Goal: Find specific page/section: Find specific page/section

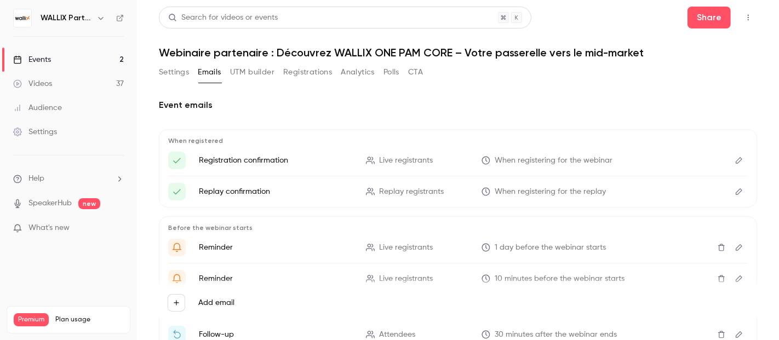
click at [45, 61] on div "Events" at bounding box center [32, 59] width 38 height 11
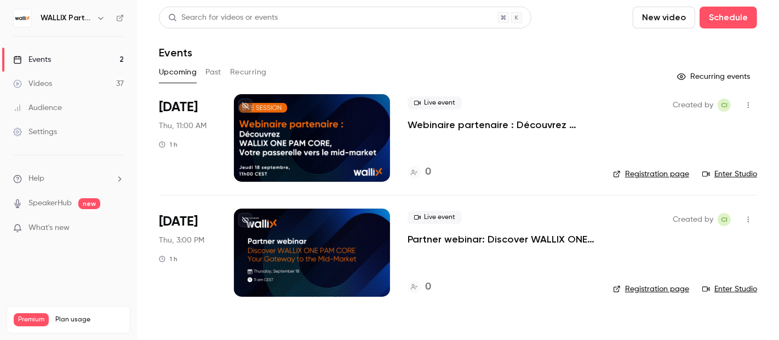
click at [475, 120] on p "Webinaire partenaire : Découvrez WALLIX ONE PAM CORE – Votre passerelle vers le…" at bounding box center [501, 124] width 188 height 13
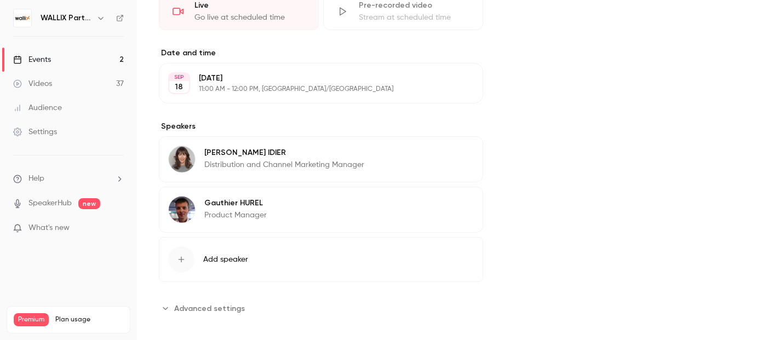
scroll to position [311, 0]
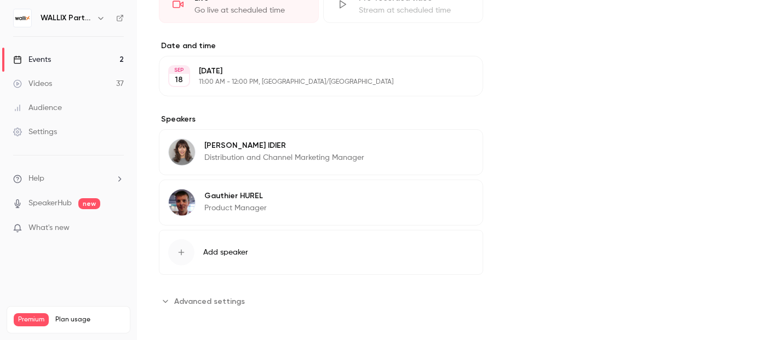
click at [170, 296] on button "Advanced settings" at bounding box center [205, 301] width 93 height 18
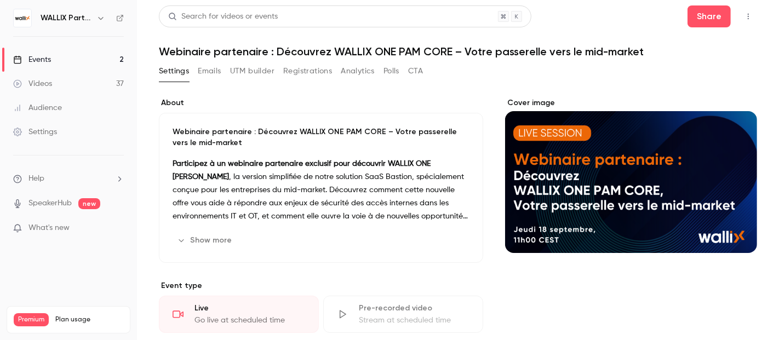
scroll to position [0, 0]
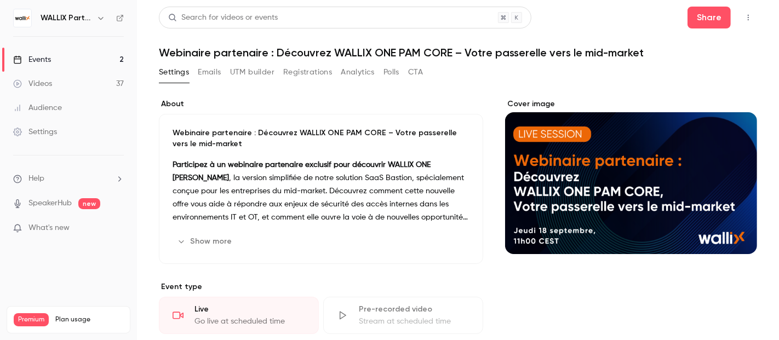
click at [205, 71] on button "Emails" at bounding box center [209, 73] width 23 height 18
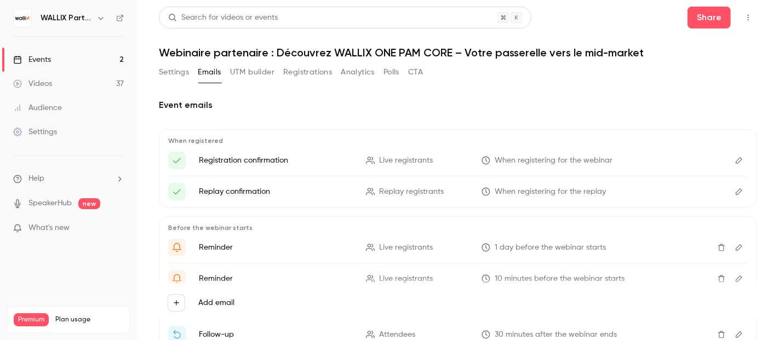
click at [734, 161] on icon "Edit" at bounding box center [738, 161] width 9 height 8
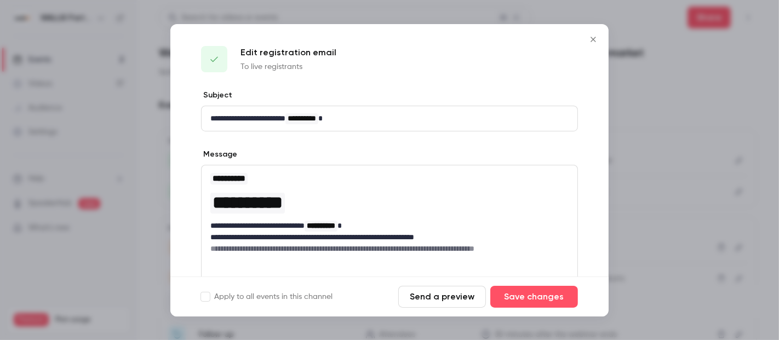
scroll to position [61, 0]
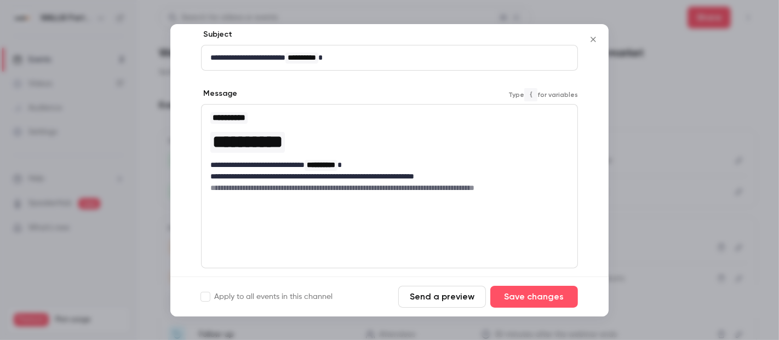
click at [380, 162] on p "**********" at bounding box center [384, 165] width 349 height 12
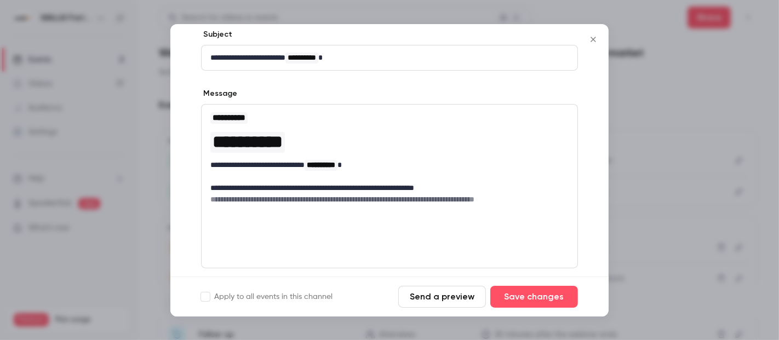
drag, startPoint x: 595, startPoint y: 38, endPoint x: 579, endPoint y: 102, distance: 65.6
click at [579, 102] on div "**********" at bounding box center [389, 170] width 438 height 292
click at [593, 41] on icon "Close" at bounding box center [593, 39] width 13 height 9
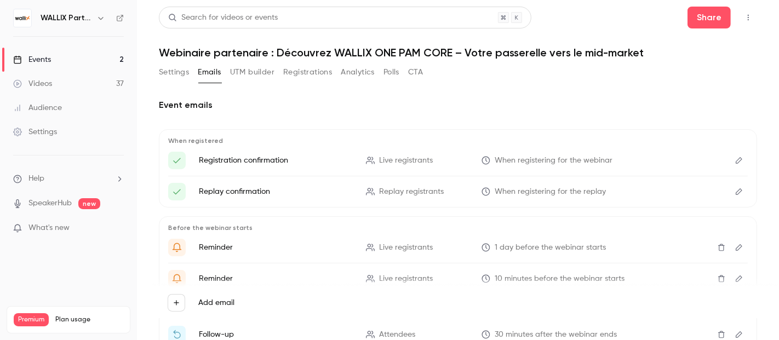
click at [734, 192] on icon "Edit" at bounding box center [738, 192] width 9 height 8
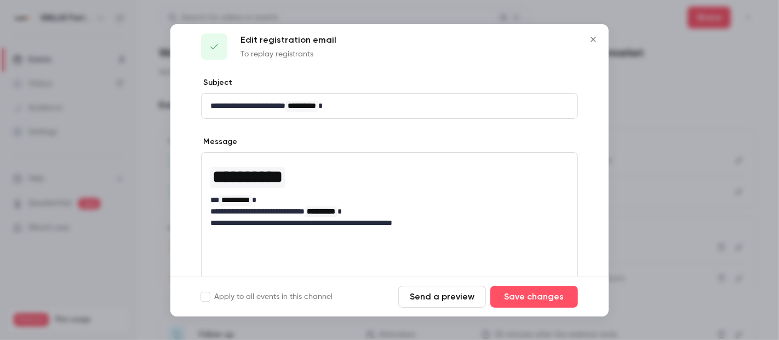
scroll to position [0, 0]
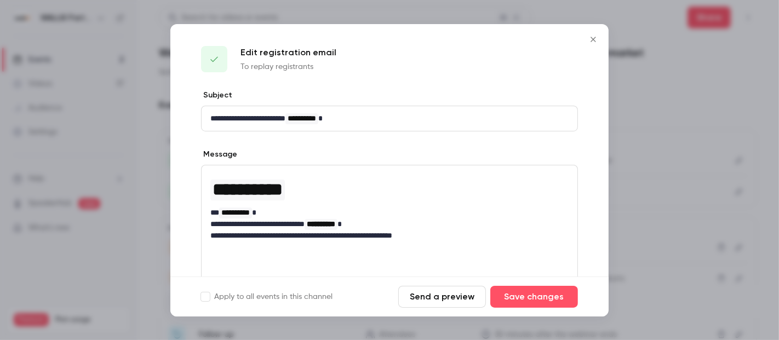
click at [591, 37] on icon "Close" at bounding box center [593, 39] width 13 height 9
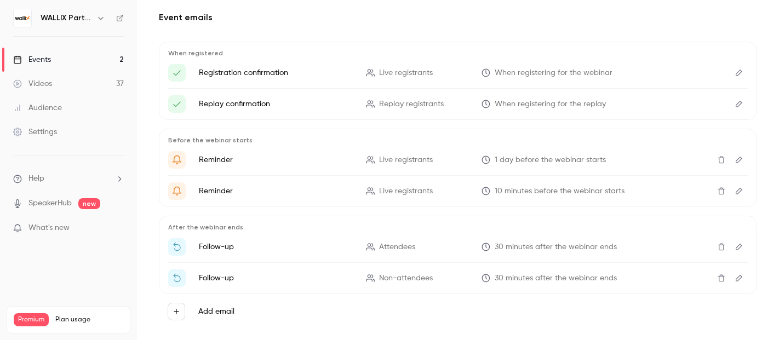
scroll to position [104, 0]
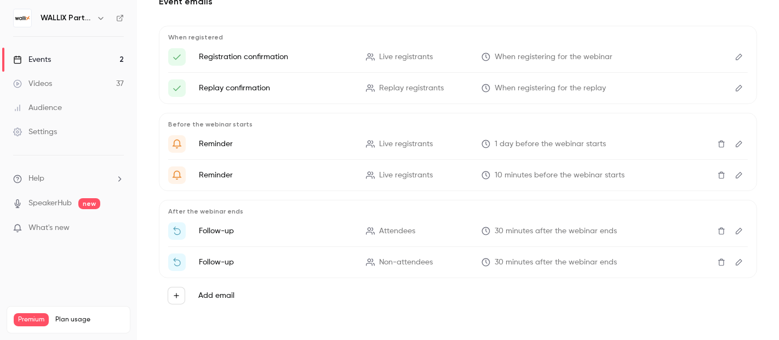
click at [736, 90] on icon "Edit" at bounding box center [739, 88] width 7 height 7
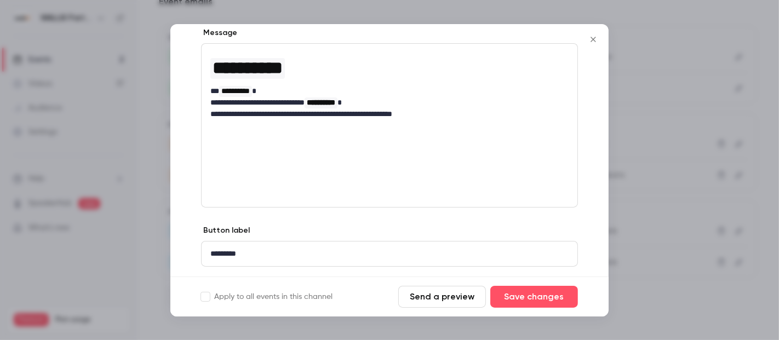
scroll to position [150, 0]
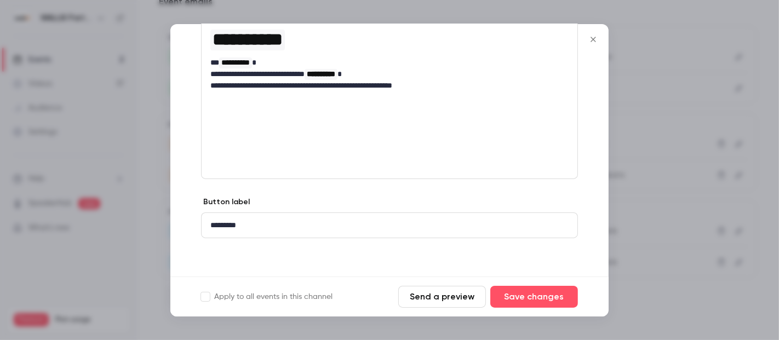
click at [593, 38] on icon "Close" at bounding box center [593, 39] width 13 height 9
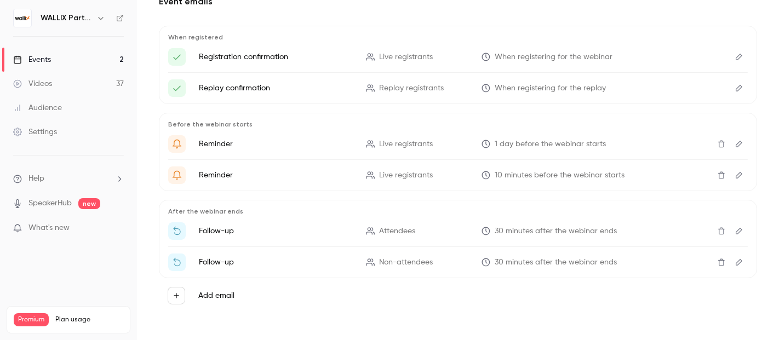
click at [734, 85] on icon "Edit" at bounding box center [738, 88] width 9 height 8
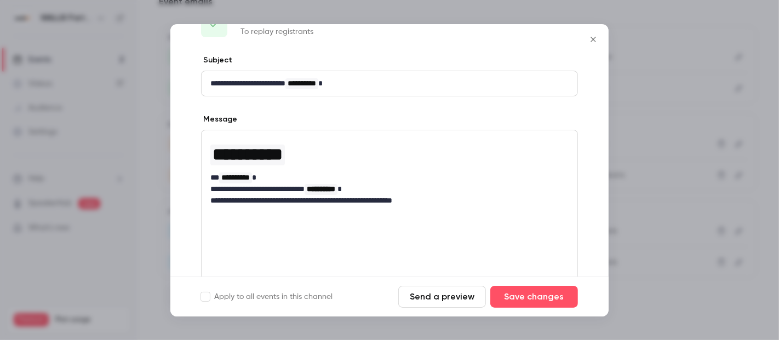
scroll to position [61, 0]
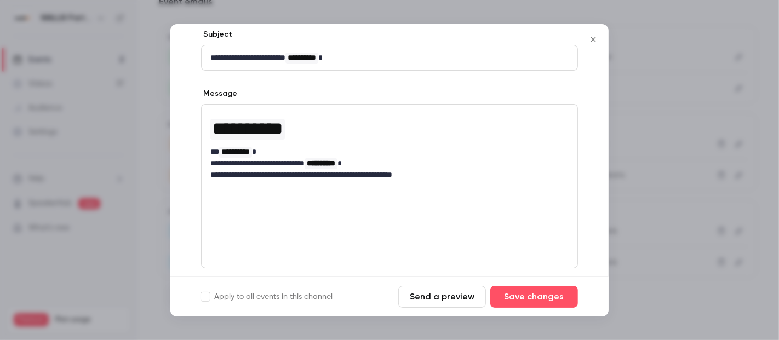
click at [594, 36] on icon "Close" at bounding box center [593, 39] width 13 height 9
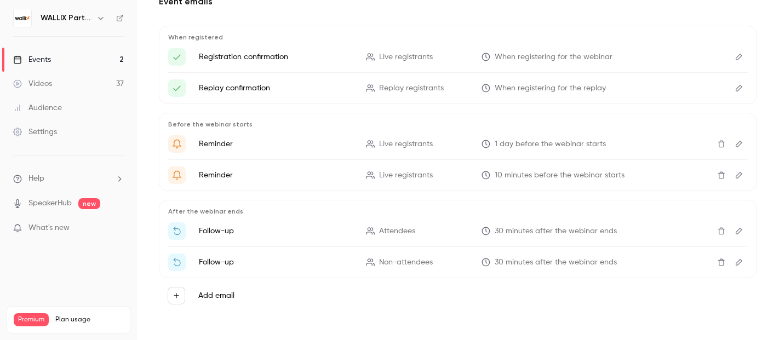
click at [734, 229] on icon "Edit" at bounding box center [738, 231] width 9 height 8
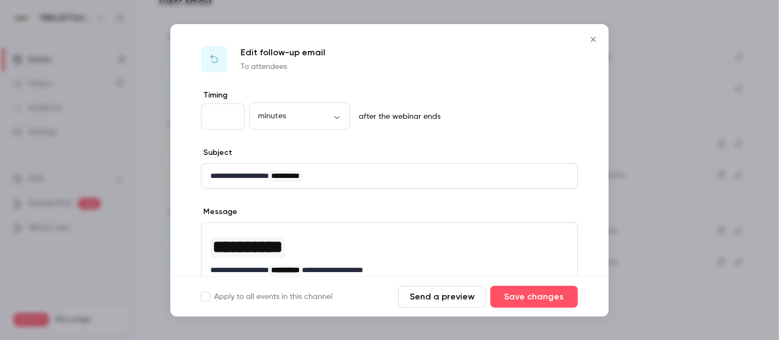
click at [593, 38] on icon "Close" at bounding box center [593, 39] width 13 height 9
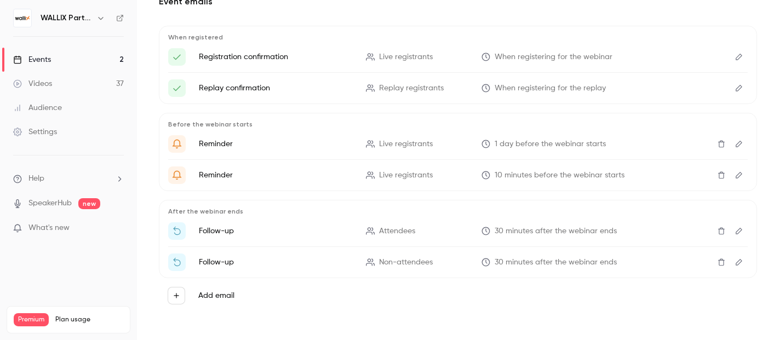
click at [736, 259] on icon "Edit" at bounding box center [739, 262] width 7 height 7
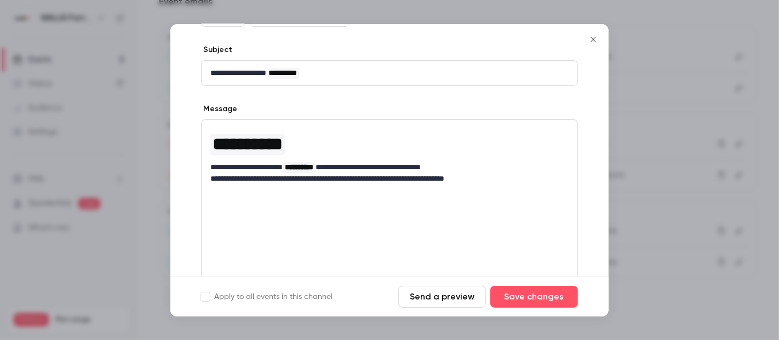
scroll to position [122, 0]
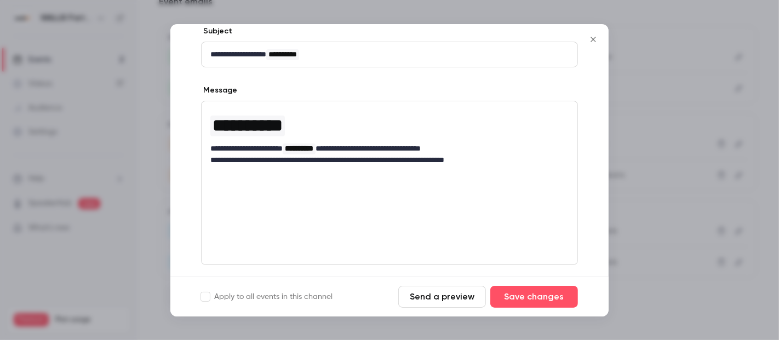
click at [592, 41] on icon "Close" at bounding box center [593, 39] width 13 height 9
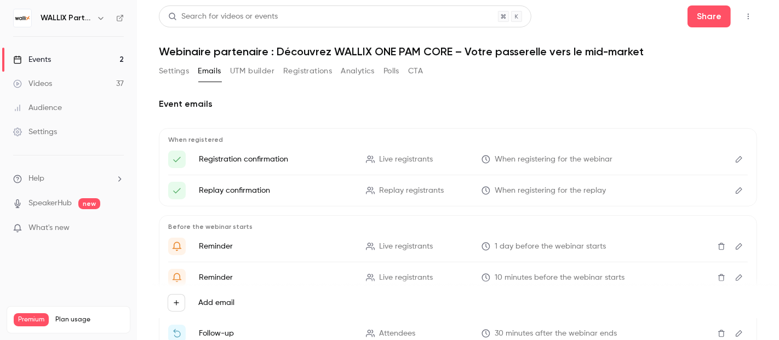
scroll to position [0, 0]
click at [248, 70] on button "UTM builder" at bounding box center [252, 73] width 44 height 18
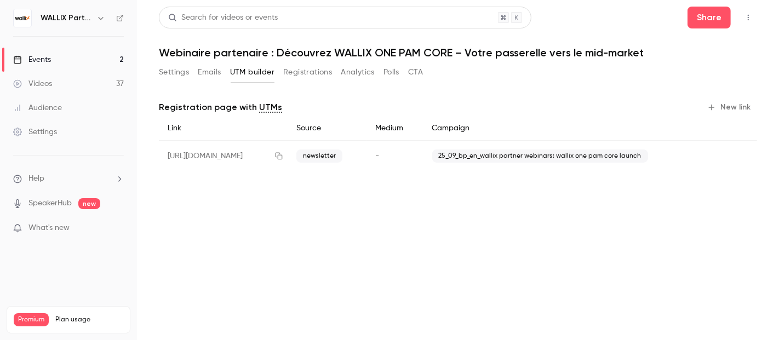
click at [300, 73] on button "Registrations" at bounding box center [307, 73] width 49 height 18
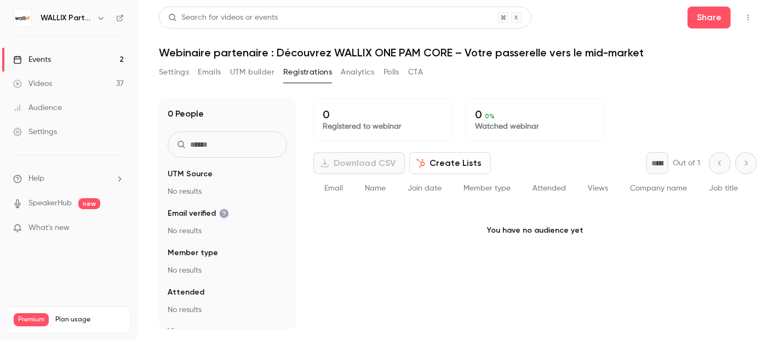
click at [363, 70] on button "Analytics" at bounding box center [358, 73] width 34 height 18
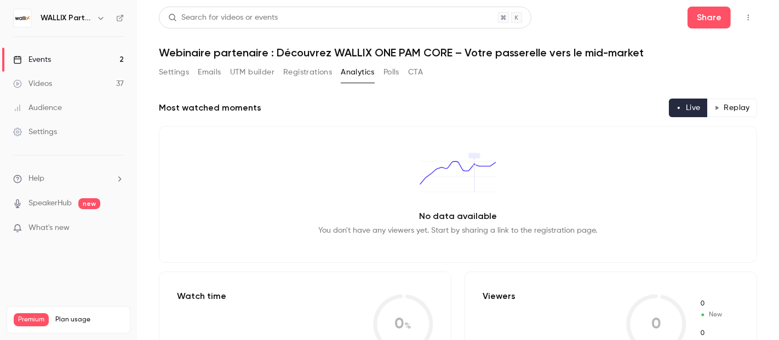
click at [389, 70] on button "Polls" at bounding box center [391, 73] width 16 height 18
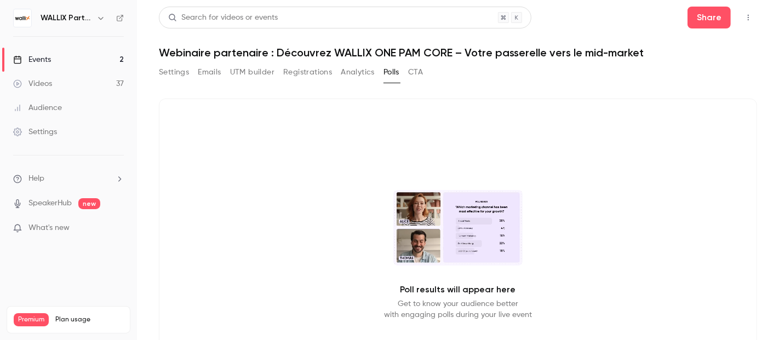
click at [413, 73] on button "CTA" at bounding box center [415, 73] width 15 height 18
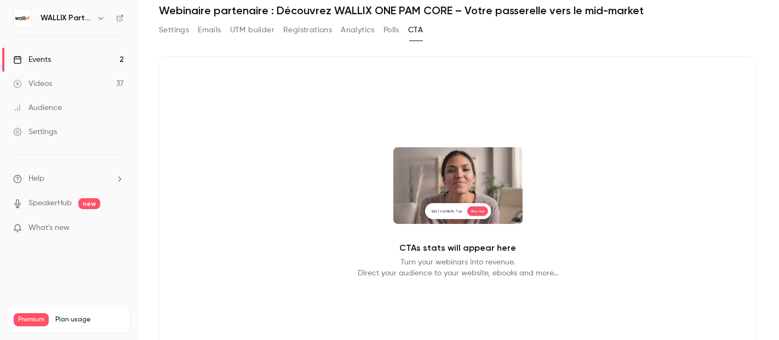
scroll to position [61, 0]
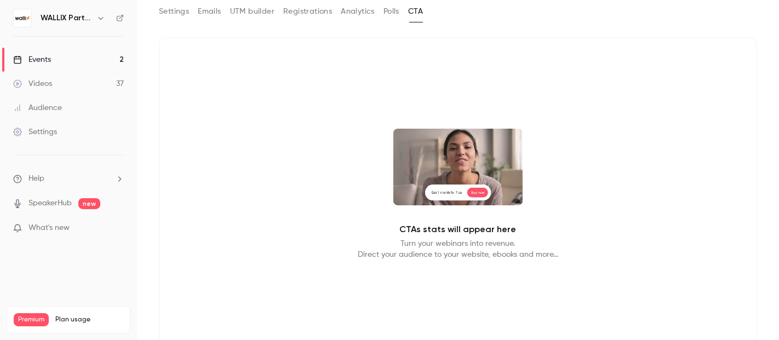
click at [453, 249] on p "Turn your webinars into revenue. Direct your audience to your website, ebooks a…" at bounding box center [458, 249] width 200 height 22
click at [390, 260] on p "Turn your webinars into revenue. Direct your audience to your website, ebooks a…" at bounding box center [458, 249] width 200 height 22
drag, startPoint x: 503, startPoint y: 260, endPoint x: 516, endPoint y: 249, distance: 16.3
click at [505, 259] on p "Turn your webinars into revenue. Direct your audience to your website, ebooks a…" at bounding box center [458, 249] width 200 height 22
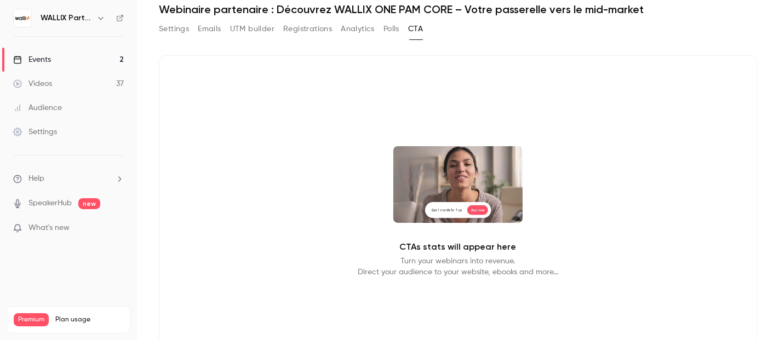
scroll to position [0, 0]
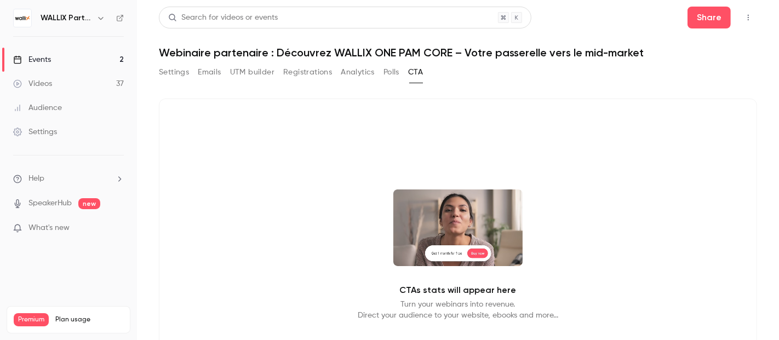
click at [175, 72] on button "Settings" at bounding box center [174, 73] width 30 height 18
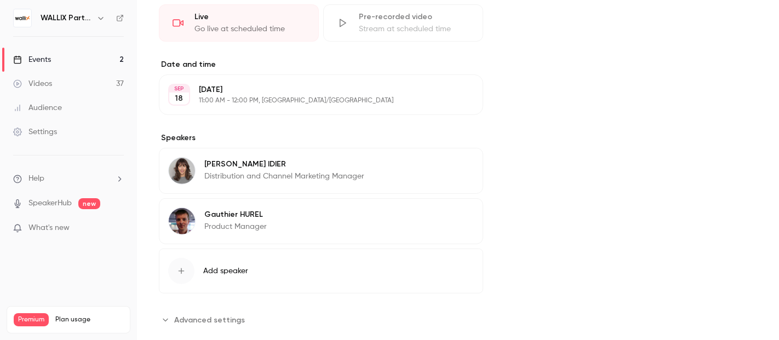
scroll to position [304, 0]
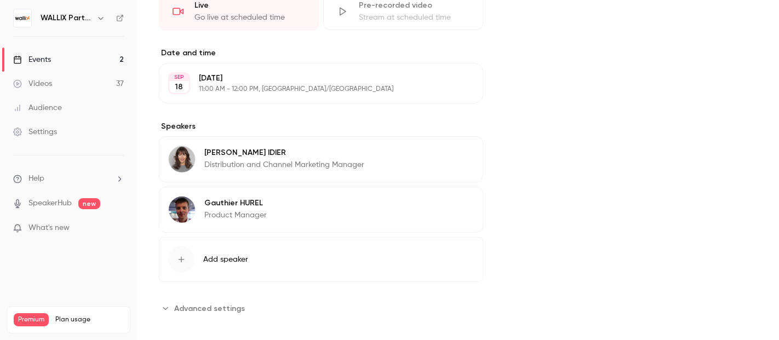
click at [227, 204] on p "[PERSON_NAME]" at bounding box center [235, 203] width 62 height 11
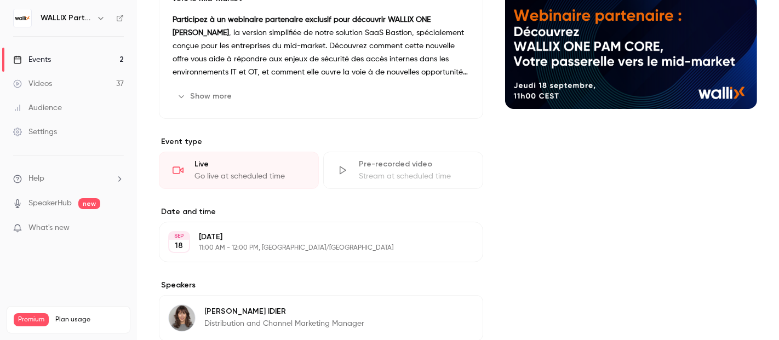
scroll to position [0, 0]
